Goal: Find specific page/section: Find specific page/section

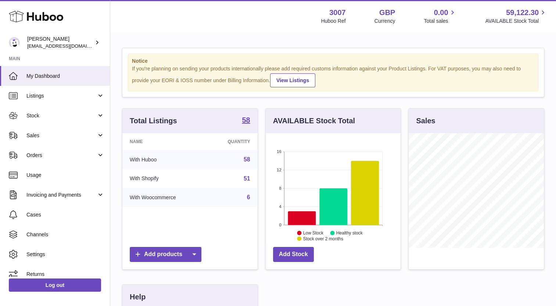
scroll to position [115, 135]
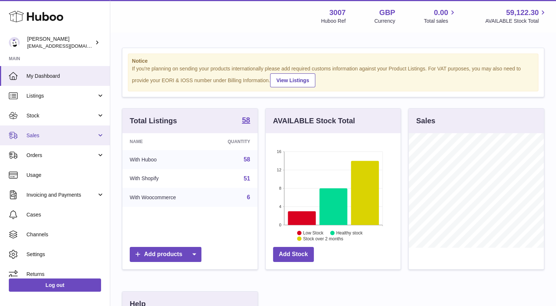
click at [58, 135] on span "Sales" at bounding box center [61, 135] width 70 height 7
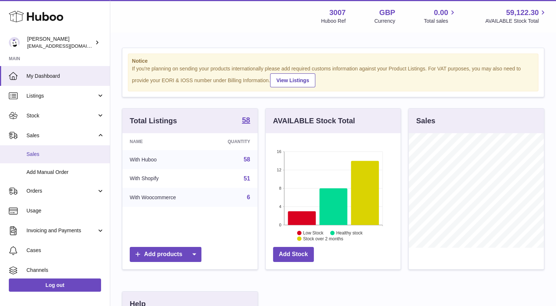
click at [53, 155] on span "Sales" at bounding box center [65, 154] width 78 height 7
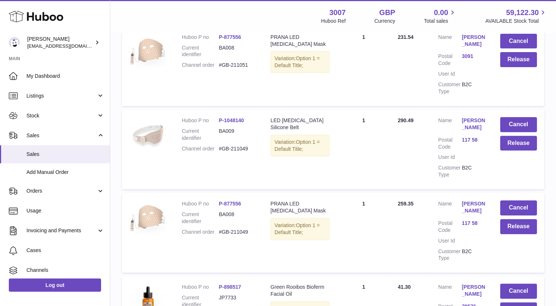
scroll to position [373, 0]
